Goal: Task Accomplishment & Management: Manage account settings

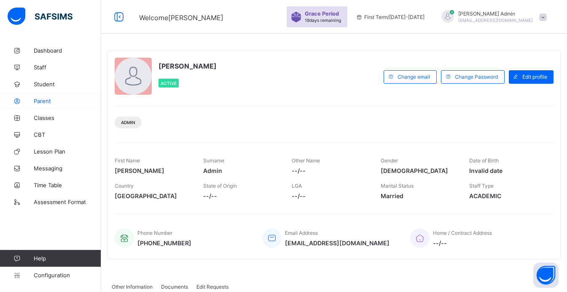
click at [37, 104] on span "Parent" at bounding box center [67, 101] width 67 height 7
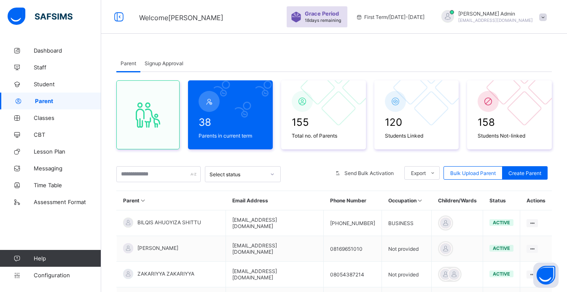
click at [151, 68] on div "Signup Approval" at bounding box center [163, 63] width 47 height 17
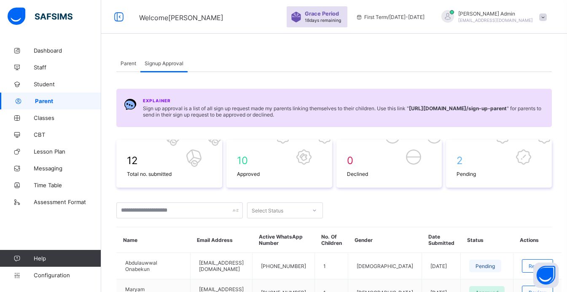
click at [125, 68] on div "Parent" at bounding box center [128, 63] width 24 height 17
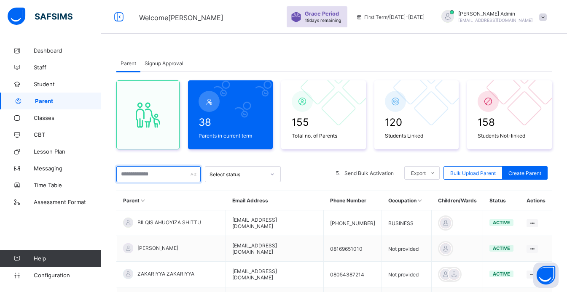
click at [156, 175] on input "text" at bounding box center [158, 174] width 84 height 16
type input "******"
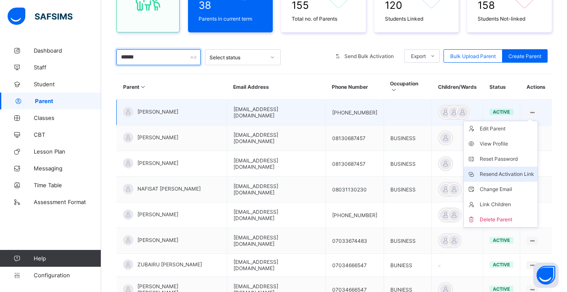
scroll to position [119, 0]
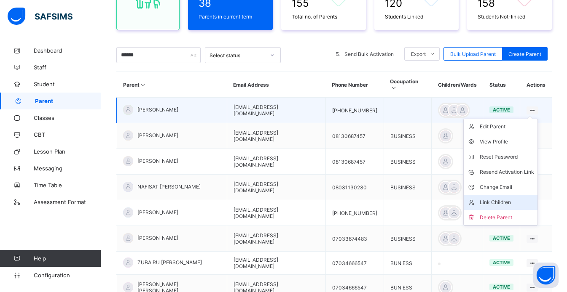
click at [512, 198] on div "Link Children" at bounding box center [507, 202] width 54 height 8
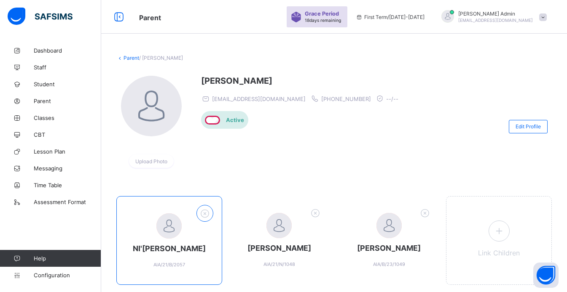
click at [207, 213] on icon at bounding box center [204, 213] width 13 height 11
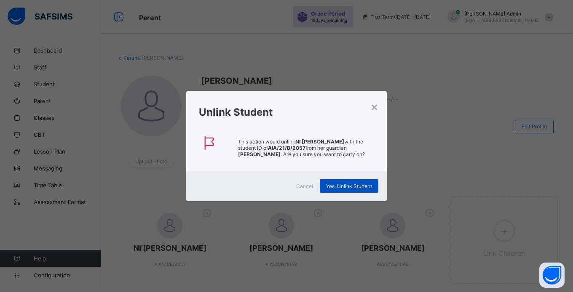
click at [349, 185] on span "Yes, Unlink Student" at bounding box center [349, 186] width 46 height 6
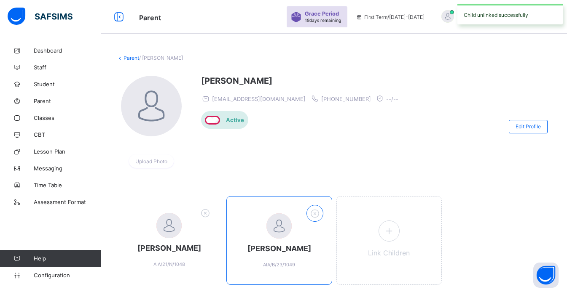
click at [321, 215] on icon at bounding box center [314, 213] width 13 height 11
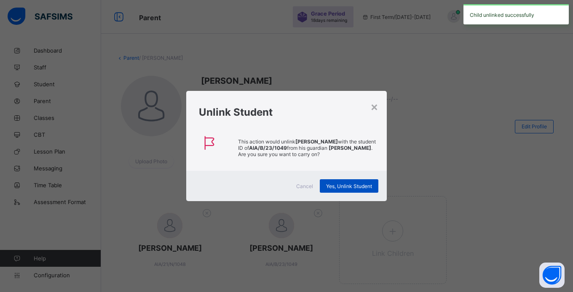
click at [343, 186] on span "Yes, Unlink Student" at bounding box center [349, 186] width 46 height 6
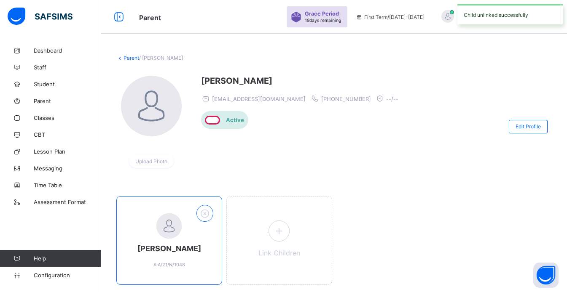
click at [206, 214] on icon at bounding box center [204, 213] width 13 height 11
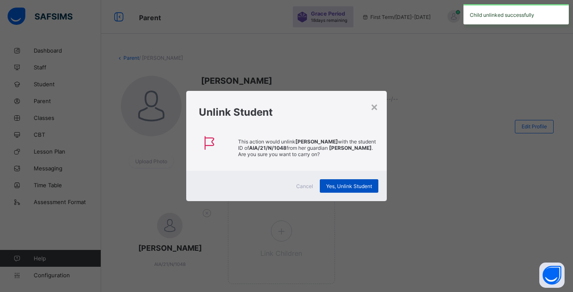
click at [343, 184] on span "Yes, Unlink Student" at bounding box center [349, 186] width 46 height 6
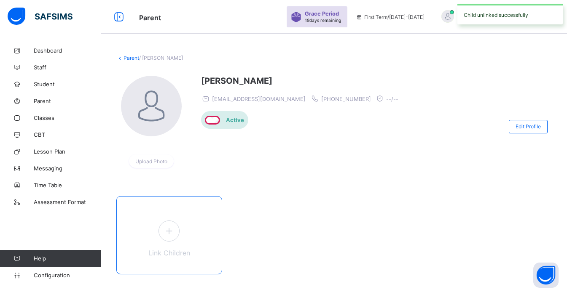
click at [166, 228] on icon at bounding box center [168, 231] width 15 height 13
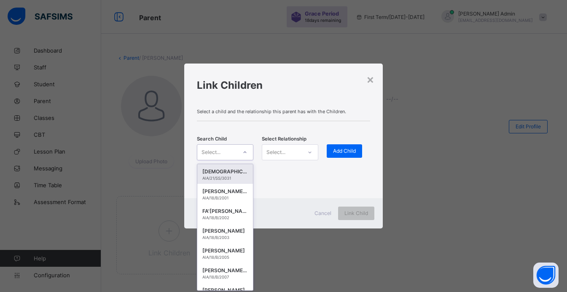
click at [231, 158] on div "Select..." at bounding box center [217, 153] width 40 height 12
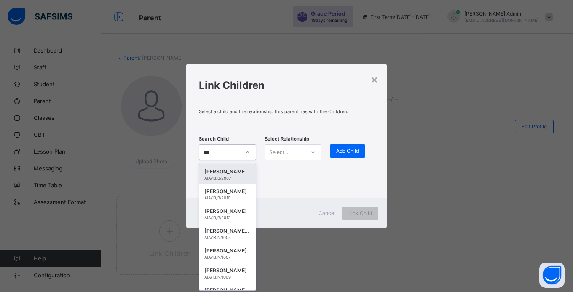
type input "****"
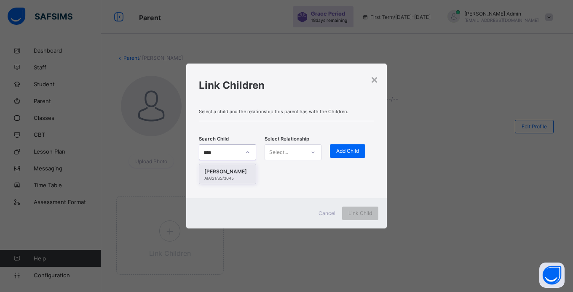
click at [232, 171] on div "[PERSON_NAME]" at bounding box center [227, 172] width 46 height 8
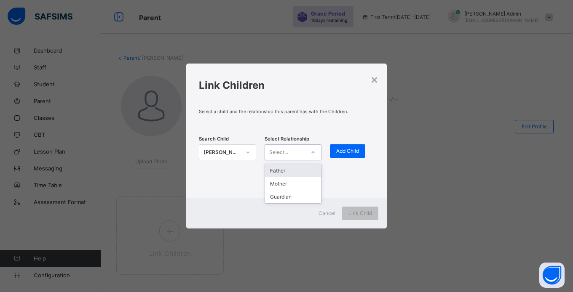
click at [285, 152] on div "Select..." at bounding box center [278, 153] width 19 height 16
click at [285, 196] on div "Guardian" at bounding box center [293, 196] width 56 height 13
click at [347, 153] on span "Add Child" at bounding box center [347, 151] width 23 height 6
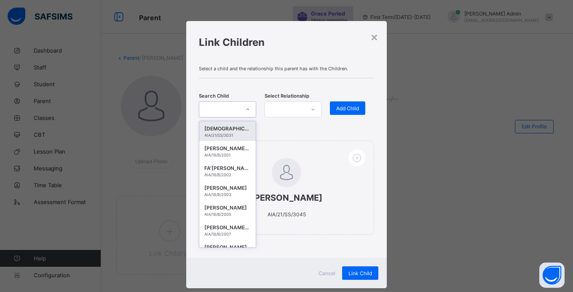
click at [246, 105] on div at bounding box center [248, 109] width 14 height 13
type input "****"
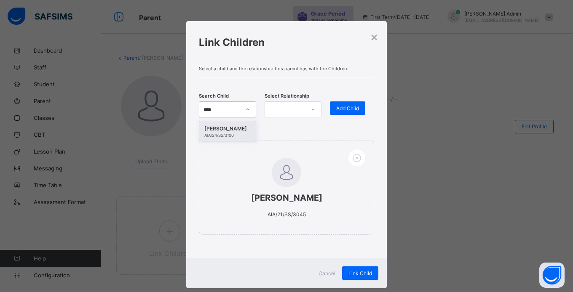
click at [236, 126] on div "[PERSON_NAME]" at bounding box center [227, 129] width 46 height 8
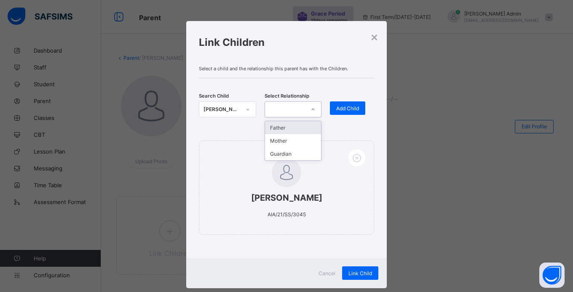
click at [284, 106] on div at bounding box center [285, 110] width 40 height 12
click at [282, 153] on div "Guardian" at bounding box center [293, 154] width 56 height 13
click at [344, 112] on div "Add Child" at bounding box center [347, 108] width 35 height 13
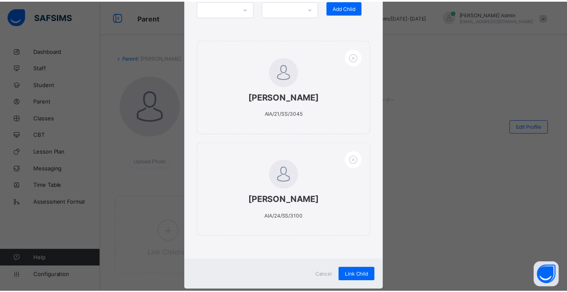
scroll to position [100, 0]
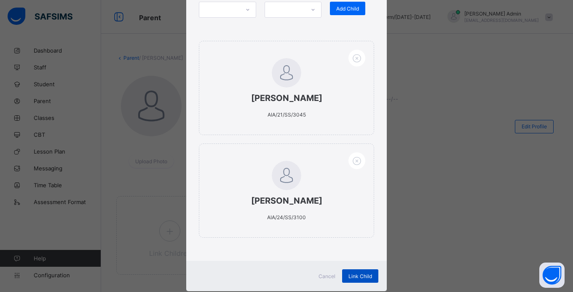
click at [355, 277] on span "Link Child" at bounding box center [361, 277] width 24 height 6
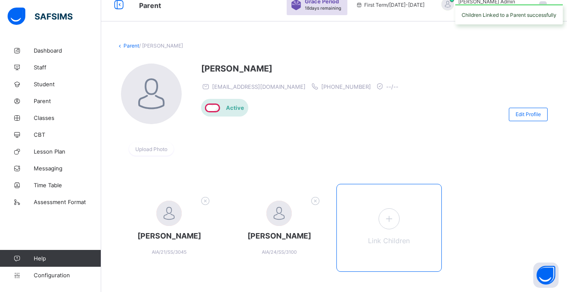
scroll to position [26, 0]
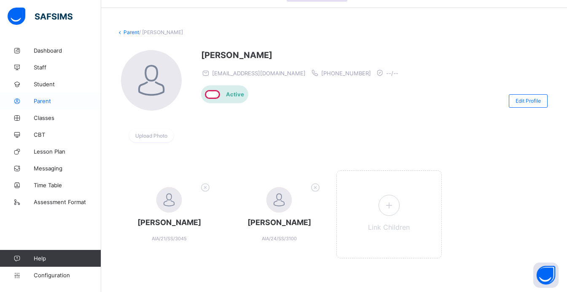
click at [41, 99] on span "Parent" at bounding box center [67, 101] width 67 height 7
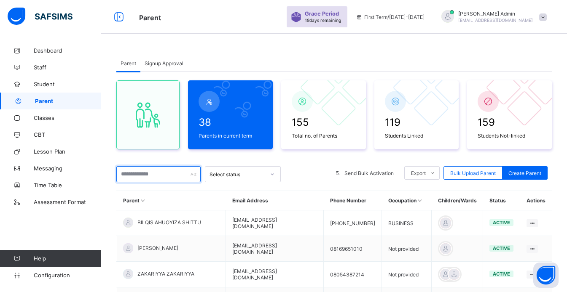
click at [142, 174] on input "text" at bounding box center [158, 174] width 84 height 16
type input "******"
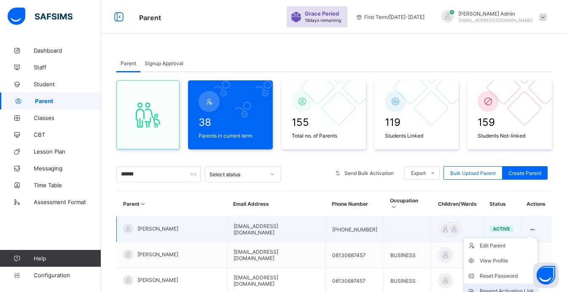
click at [512, 287] on div "Resend Activation Link" at bounding box center [507, 291] width 54 height 8
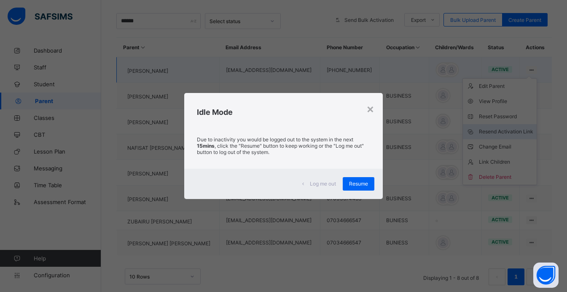
scroll to position [179, 0]
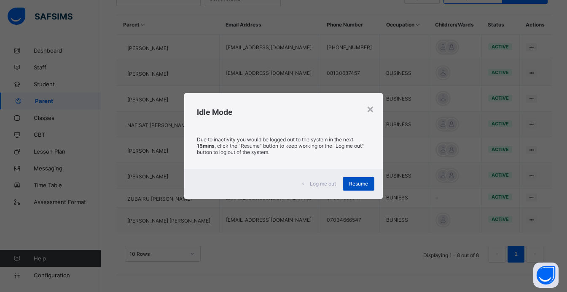
click at [354, 185] on span "Resume" at bounding box center [358, 184] width 19 height 6
